Goal: Task Accomplishment & Management: Use online tool/utility

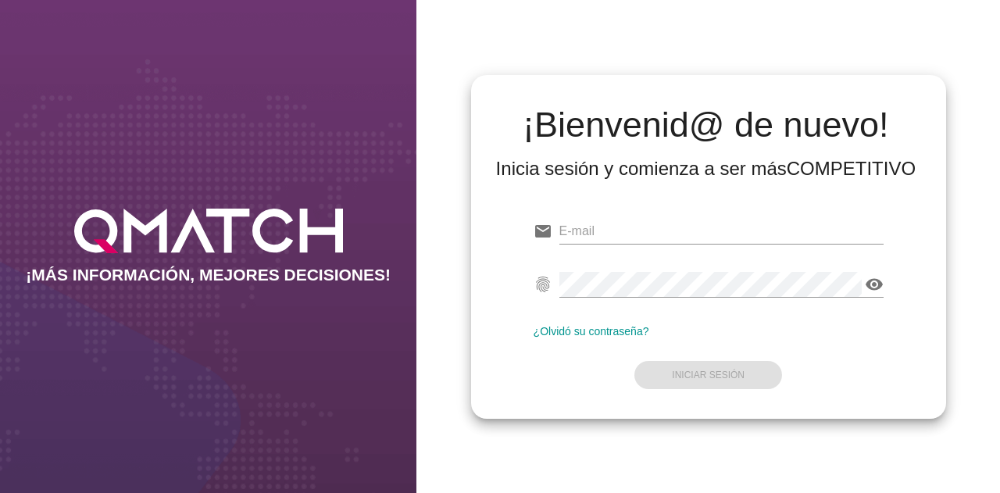
type input "[EMAIL_ADDRESS][DOMAIN_NAME]"
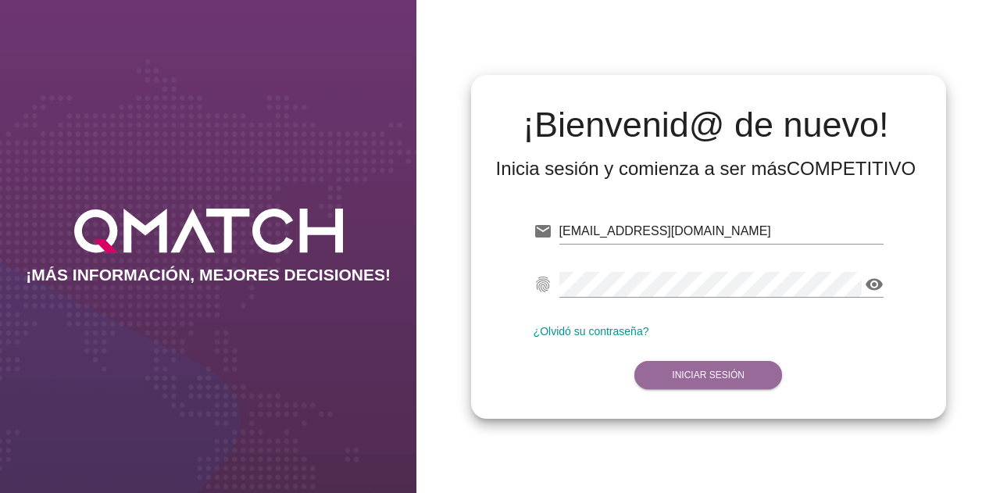
click at [678, 378] on strong "Iniciar Sesión" at bounding box center [708, 375] width 73 height 11
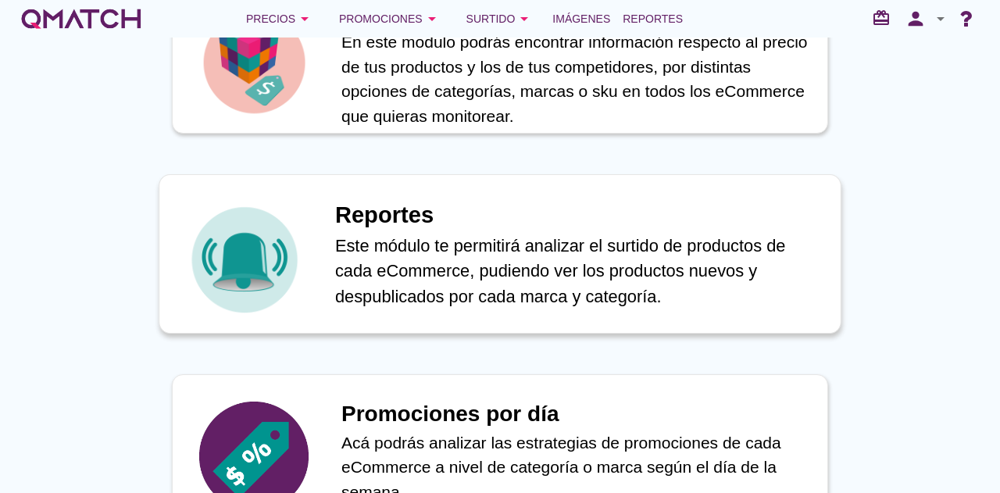
scroll to position [782, 0]
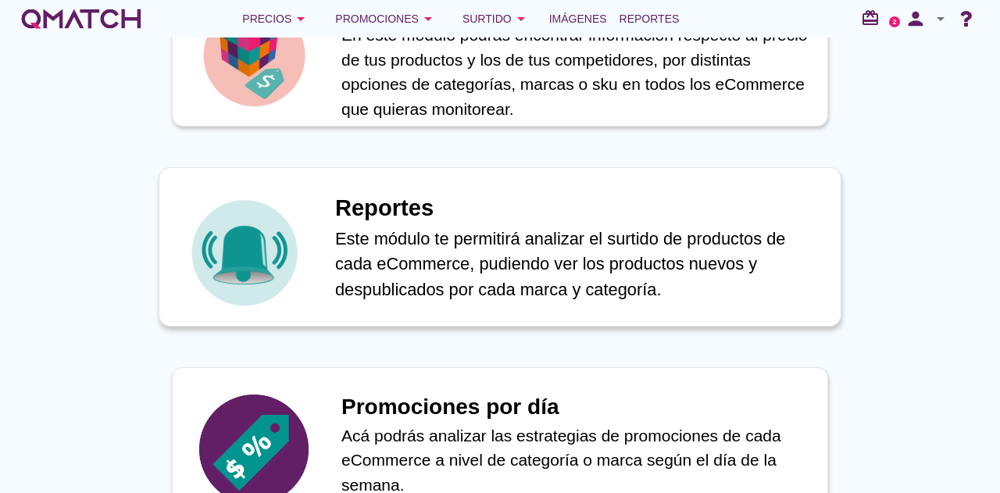
click at [423, 277] on p "Este módulo te permitirá analizar el surtido de productos de cada eCommerce, pu…" at bounding box center [579, 264] width 489 height 77
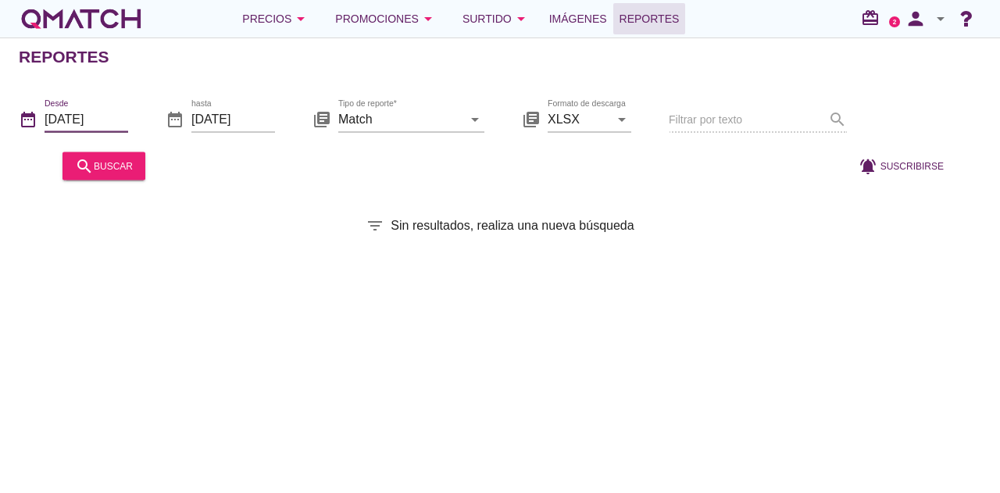
click at [114, 124] on input "[DATE]" at bounding box center [87, 118] width 84 height 25
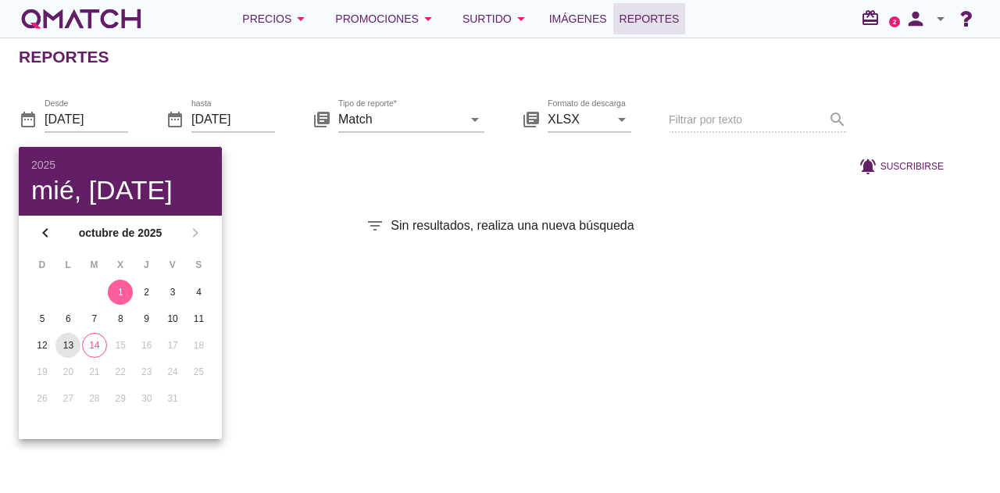
click at [67, 342] on div "13" at bounding box center [67, 345] width 25 height 14
type input "[DATE]"
click at [232, 113] on input "[DATE]" at bounding box center [233, 118] width 84 height 25
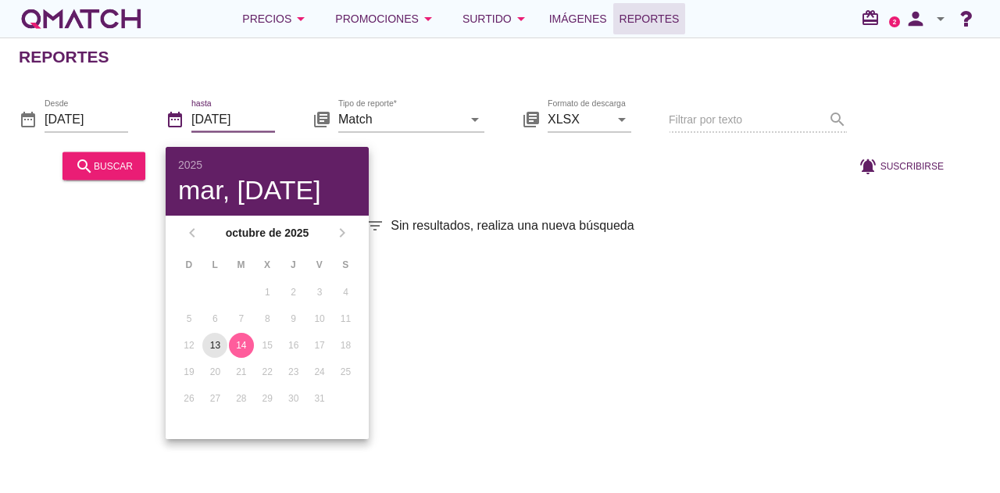
click at [214, 347] on div "13" at bounding box center [214, 345] width 25 height 14
type input "[DATE]"
click at [459, 121] on input "Match" at bounding box center [400, 118] width 124 height 25
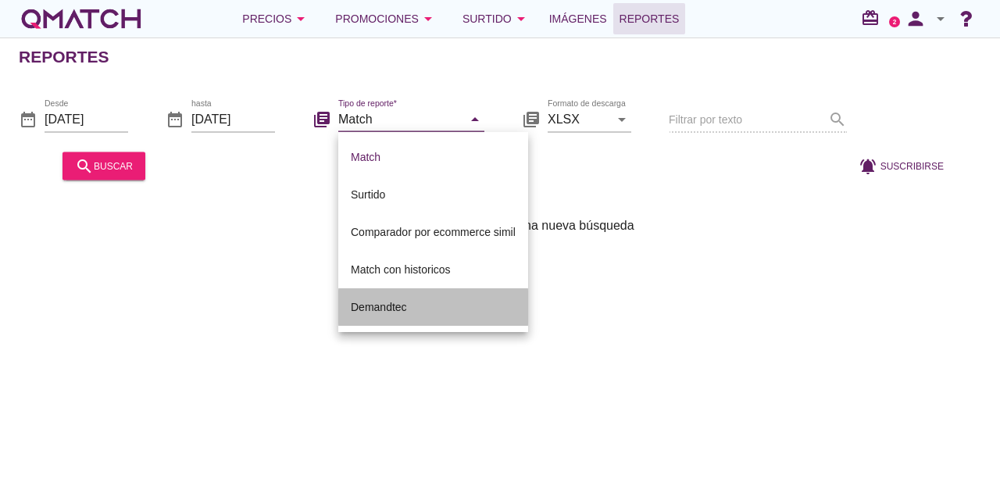
click at [413, 308] on div "Demandtec" at bounding box center [433, 307] width 165 height 19
type input "Demandtec"
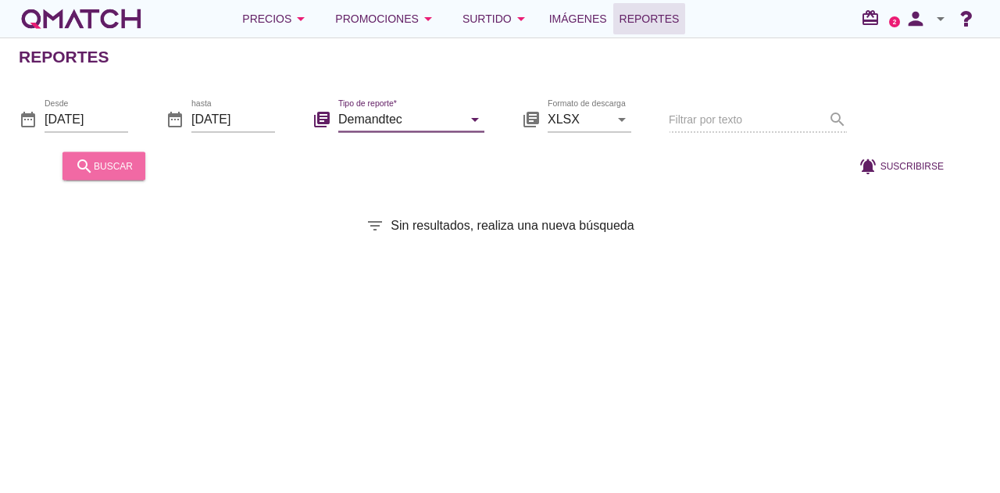
click at [108, 163] on div "search buscar" at bounding box center [104, 165] width 58 height 19
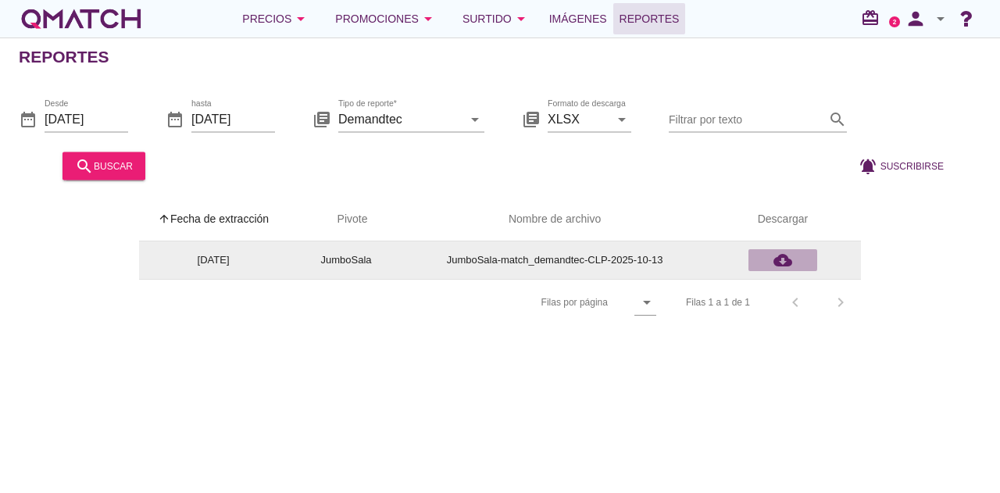
click at [778, 256] on icon "cloud_download" at bounding box center [783, 260] width 19 height 19
